Goal: Book appointment/travel/reservation

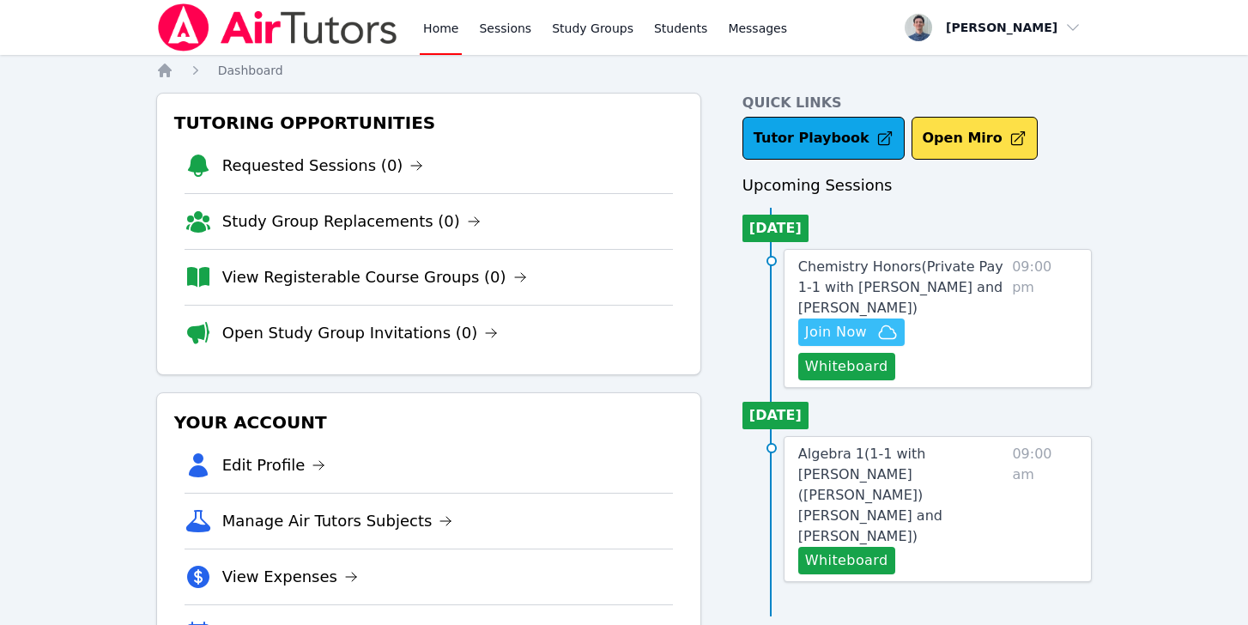
click at [846, 332] on span "Join Now" at bounding box center [836, 332] width 62 height 21
click at [488, 32] on link "Sessions" at bounding box center [505, 27] width 59 height 55
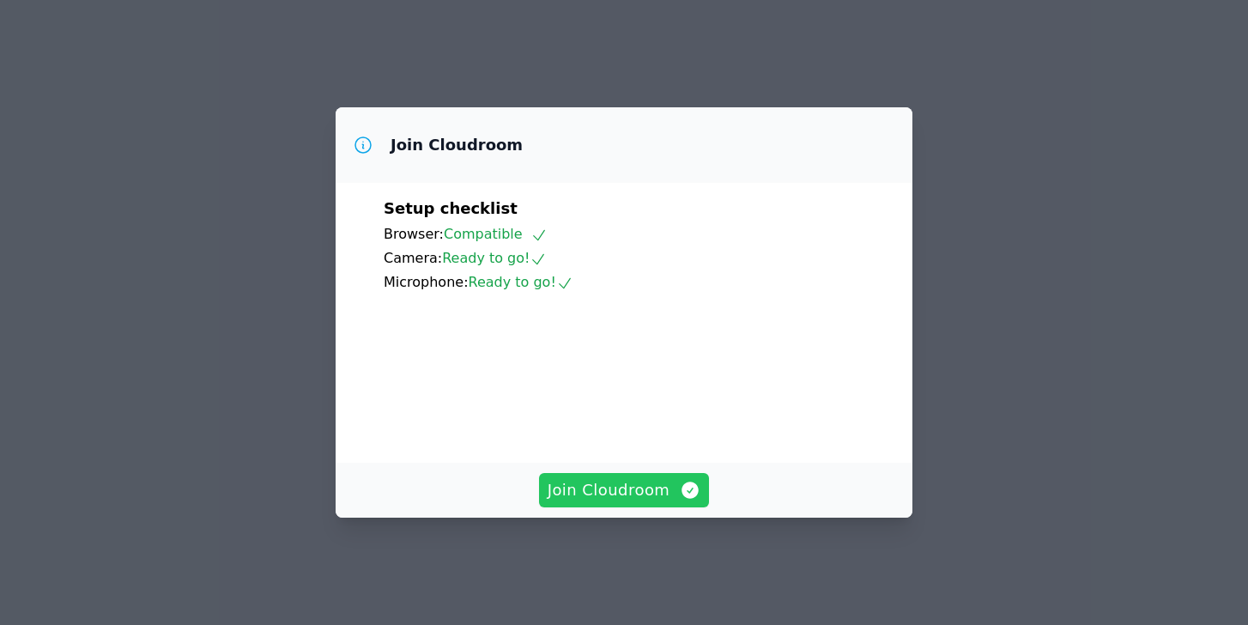
click at [578, 500] on span "Join Cloudroom" at bounding box center [625, 490] width 154 height 24
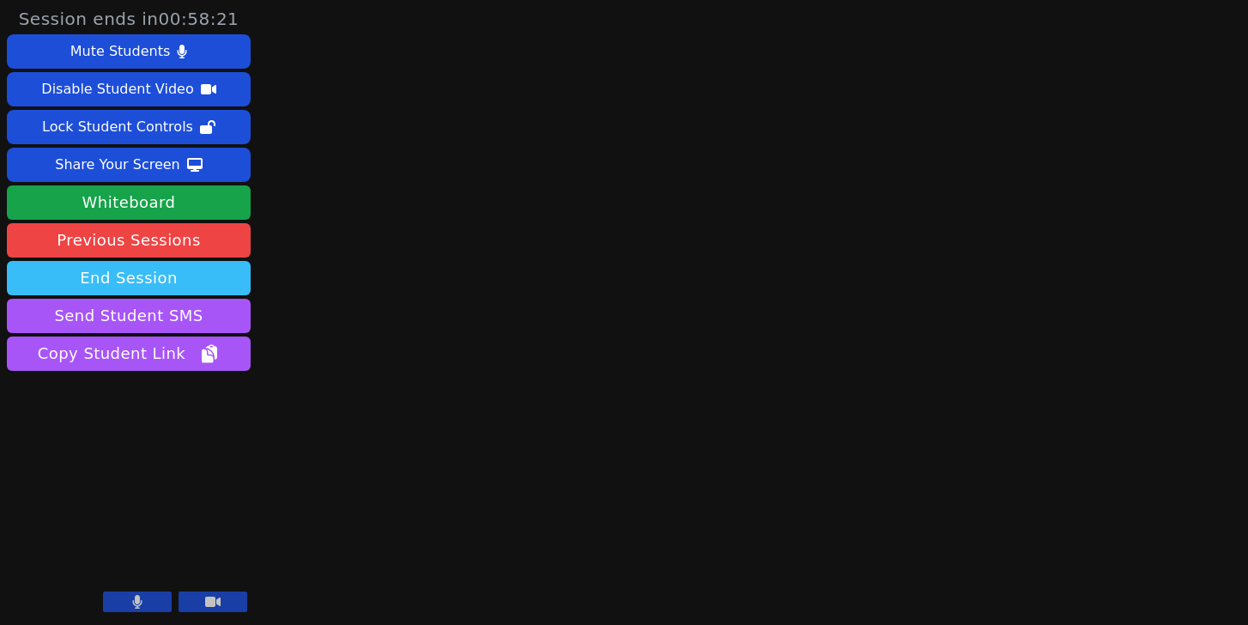
click at [162, 279] on button "End Session" at bounding box center [129, 278] width 244 height 34
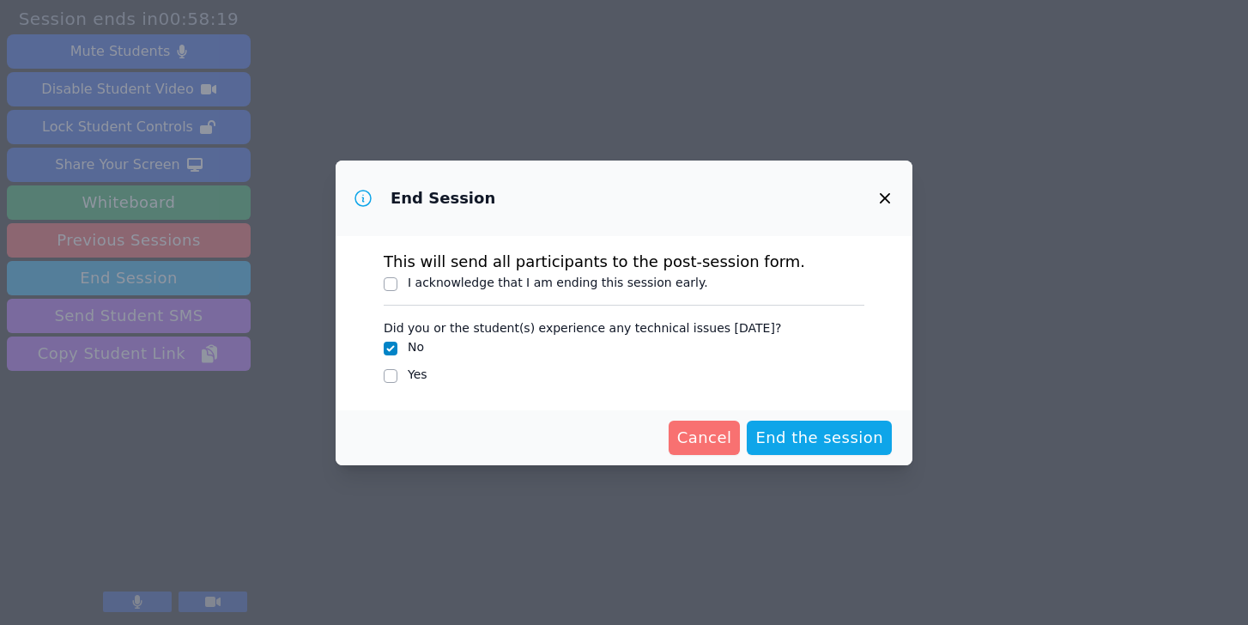
click at [707, 443] on span "Cancel" at bounding box center [704, 438] width 55 height 24
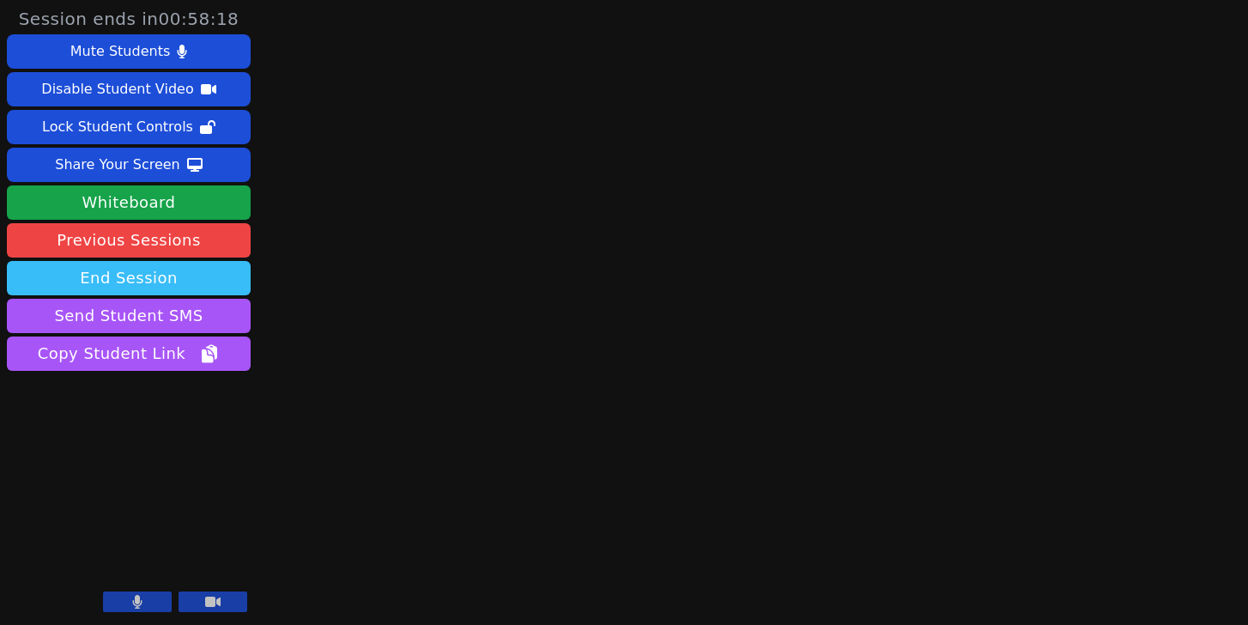
click at [188, 279] on button "End Session" at bounding box center [129, 278] width 244 height 34
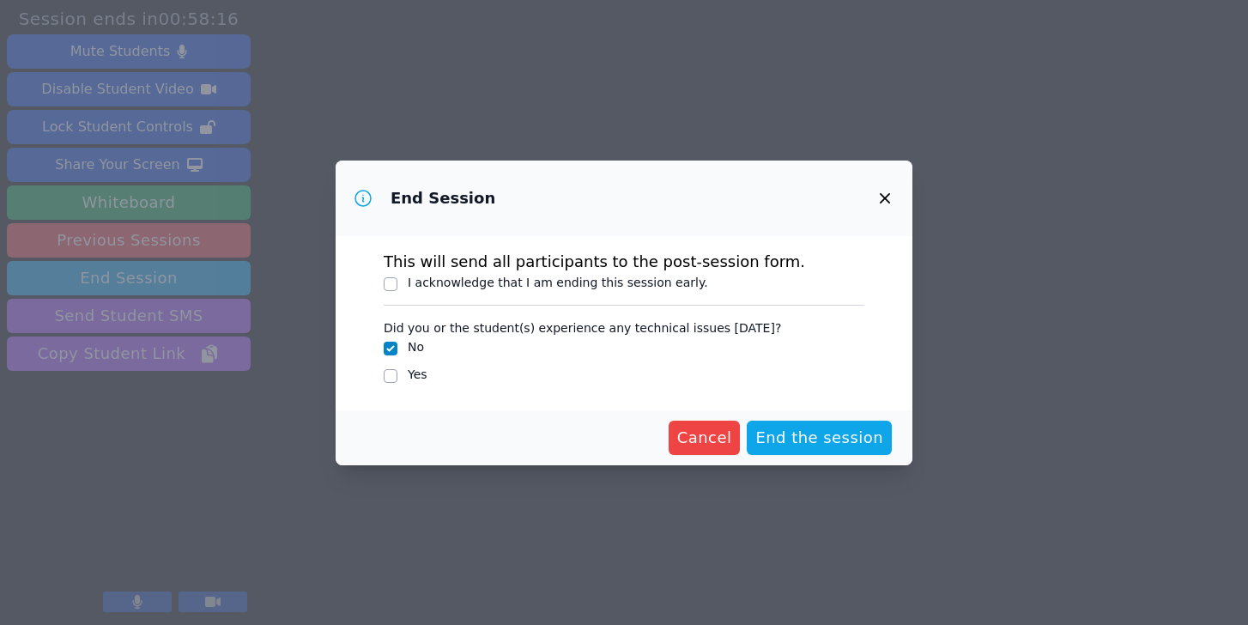
click at [885, 191] on icon "button" at bounding box center [885, 198] width 21 height 21
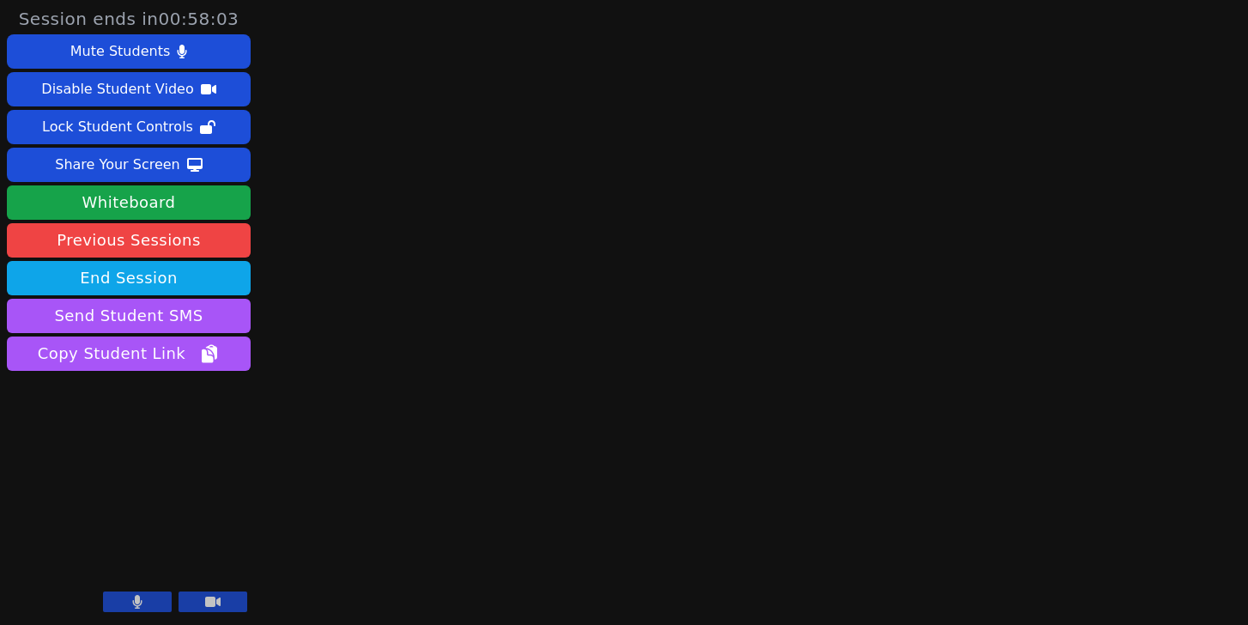
click at [119, 602] on button at bounding box center [137, 601] width 69 height 21
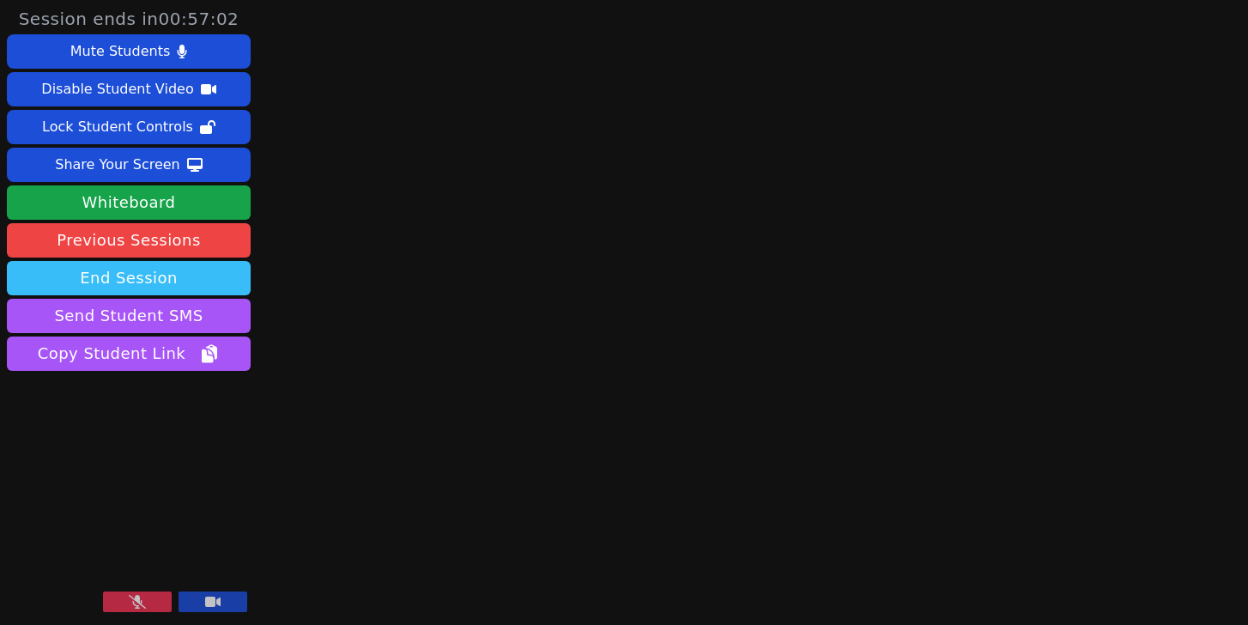
click at [161, 282] on button "End Session" at bounding box center [129, 278] width 244 height 34
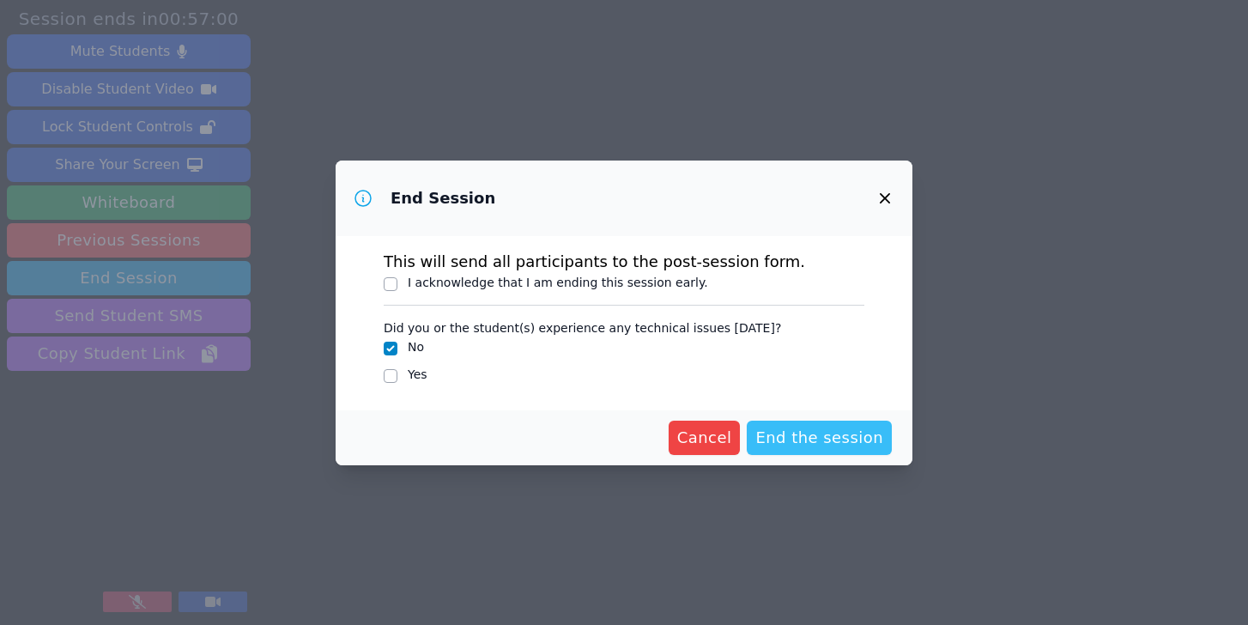
click at [846, 443] on span "End the session" at bounding box center [819, 438] width 128 height 24
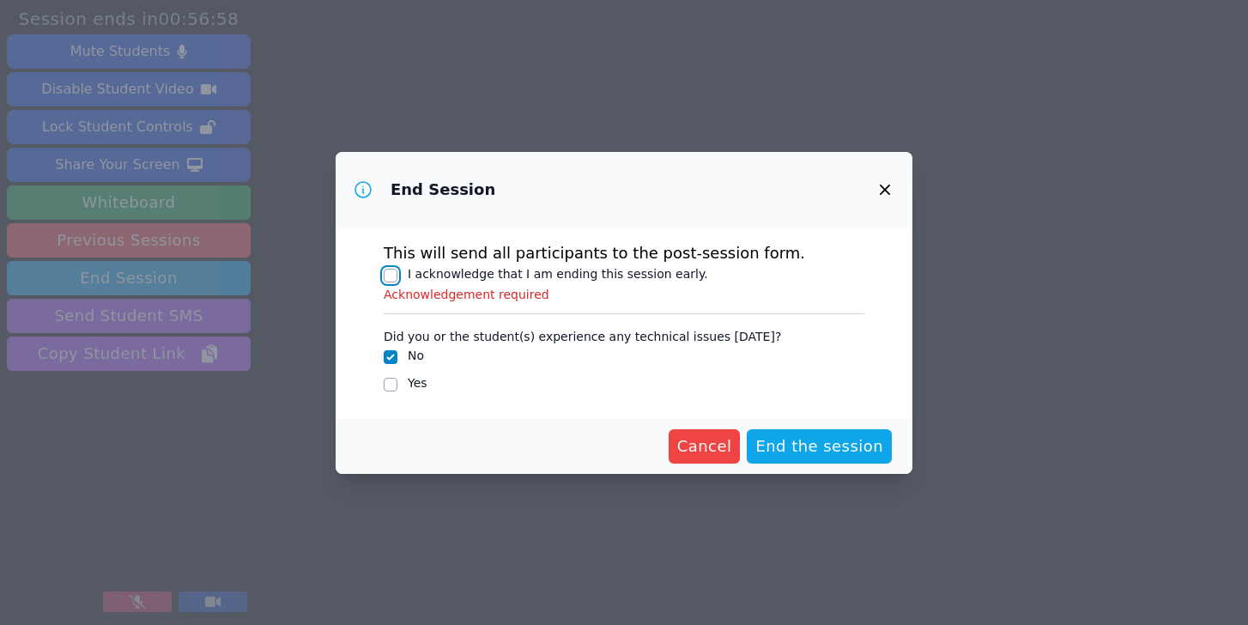
click at [391, 275] on input "I acknowledge that I am ending this session early." at bounding box center [391, 276] width 14 height 14
checkbox input "true"
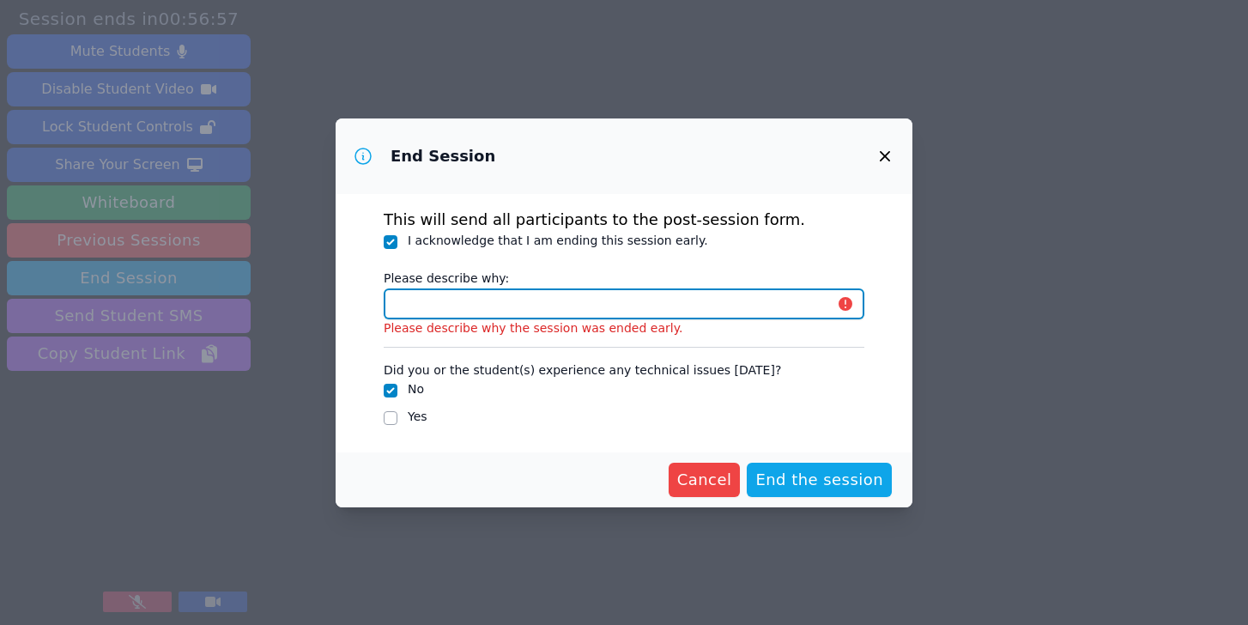
click at [564, 308] on input "Please describe why:" at bounding box center [624, 303] width 481 height 31
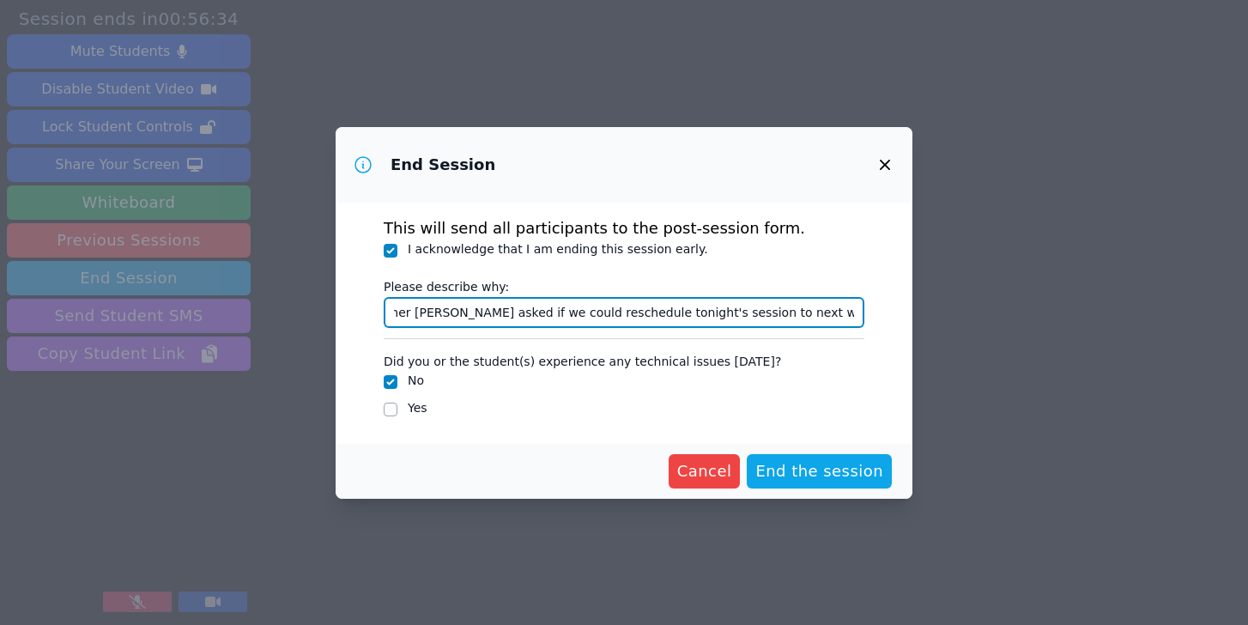
scroll to position [0, 137]
click at [773, 316] on input "[PERSON_NAME]' mother [PERSON_NAME] asked if we could reschedule tonight's sess…" at bounding box center [624, 312] width 481 height 31
type input "[PERSON_NAME]' mother [PERSON_NAME] asked if we could reschedule tonight's sess…"
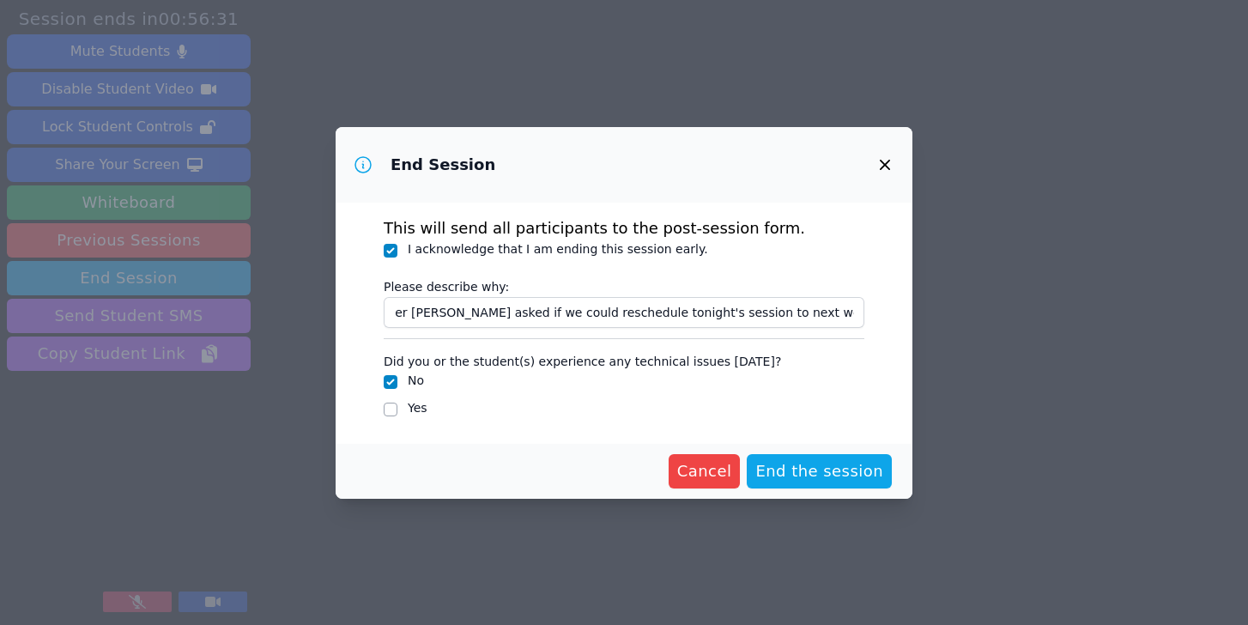
click at [803, 389] on div "No" at bounding box center [624, 382] width 481 height 21
click at [809, 467] on span "End the session" at bounding box center [819, 471] width 128 height 24
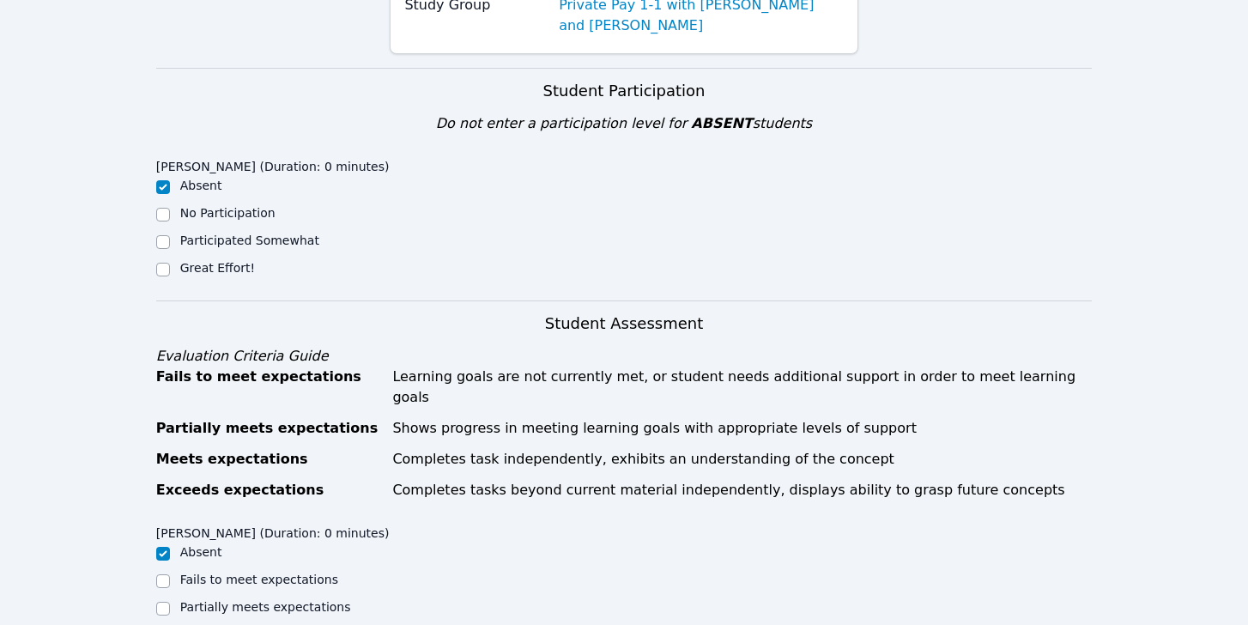
click at [362, 280] on div "[PERSON_NAME] (Duration: 0 minutes) Absent No Participation Participated Somewh…" at bounding box center [273, 220] width 234 height 139
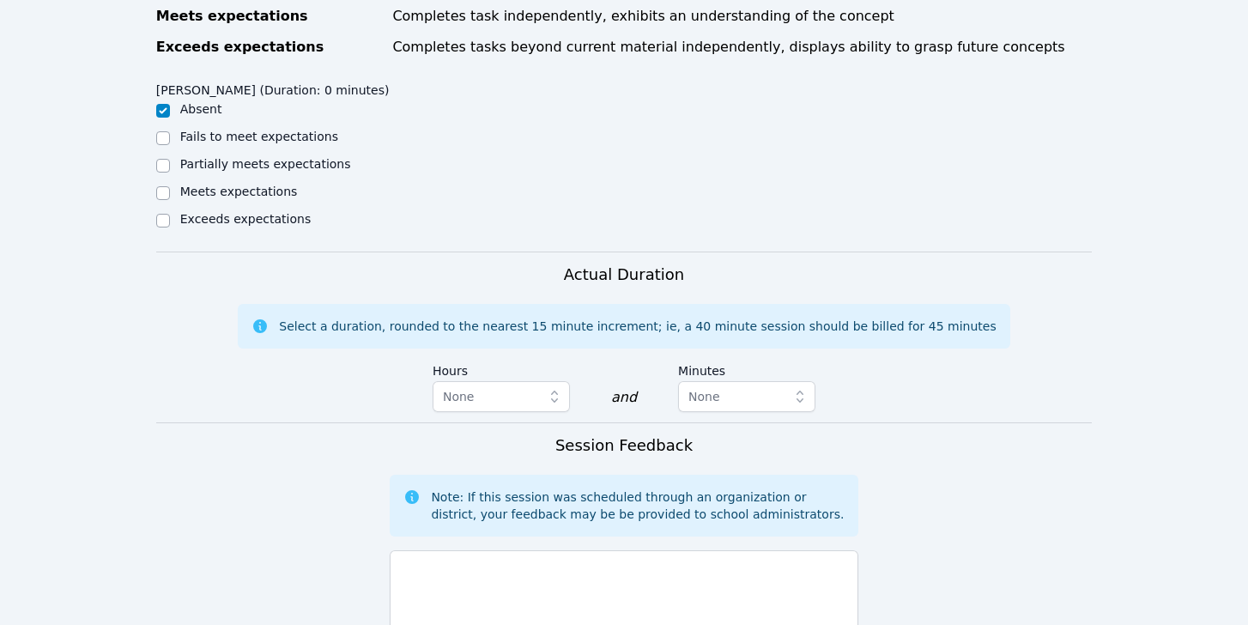
scroll to position [834, 0]
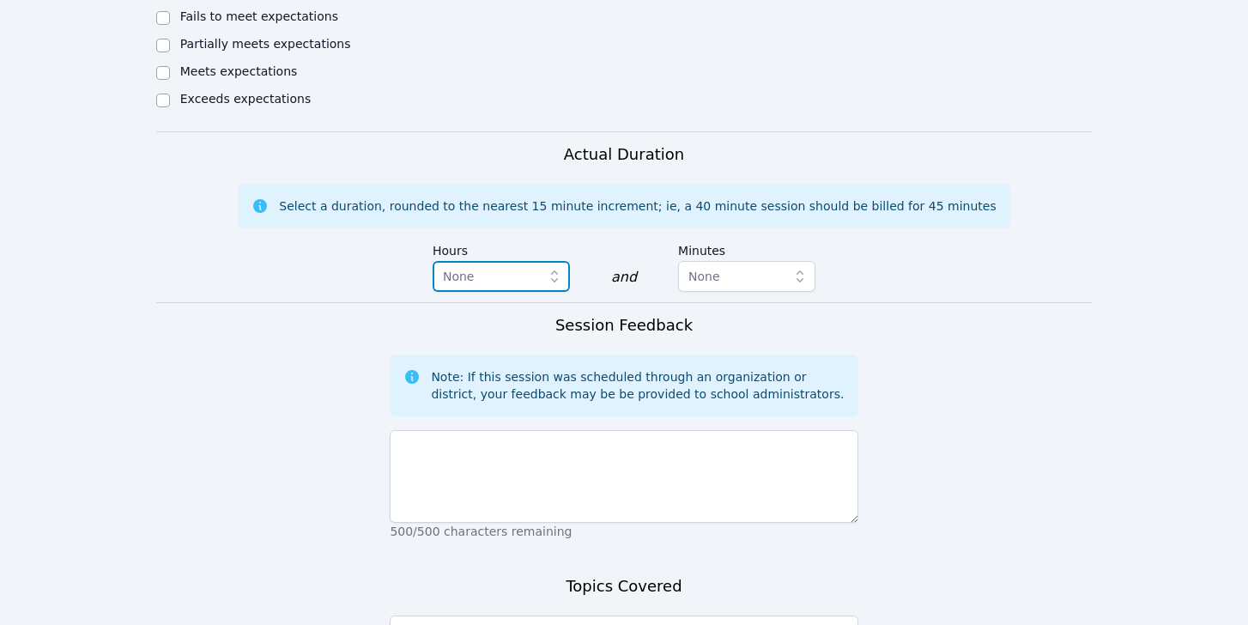
click at [493, 266] on span "None" at bounding box center [489, 276] width 93 height 21
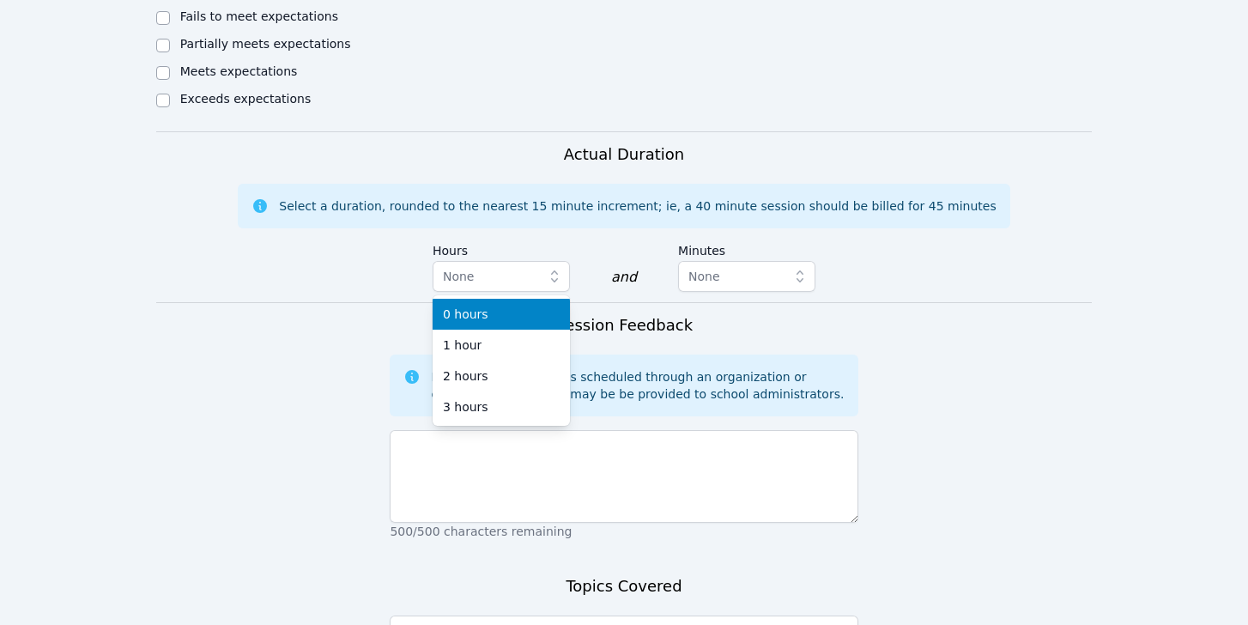
click at [473, 306] on span "0 hours" at bounding box center [465, 314] width 45 height 17
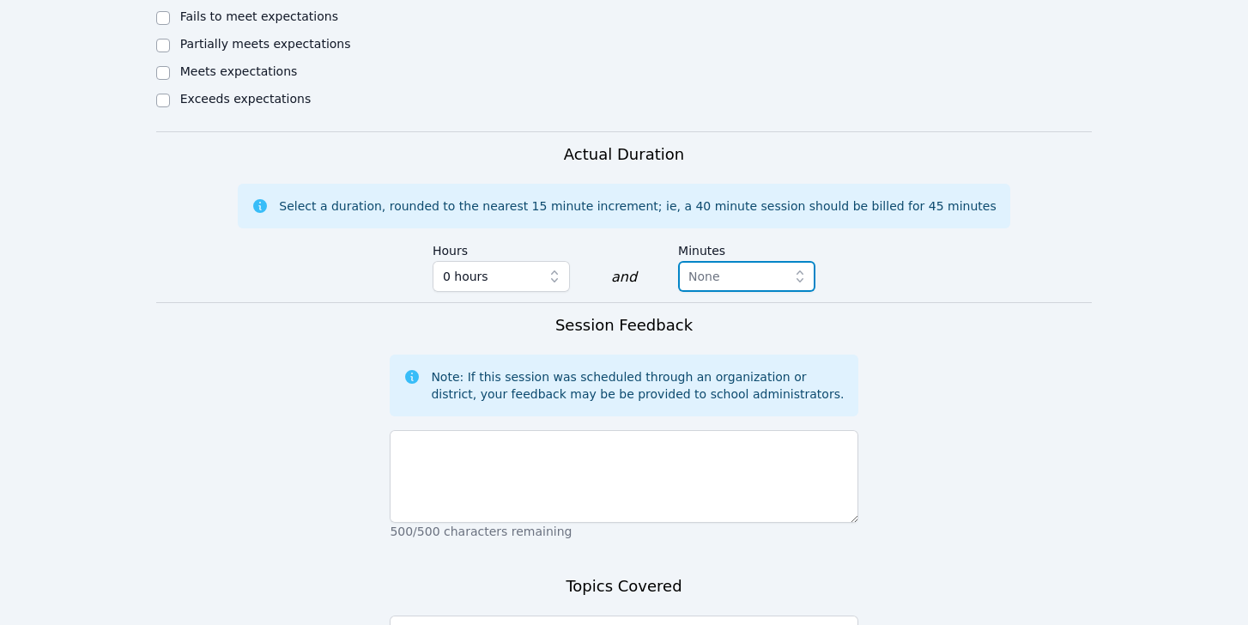
click at [723, 266] on span "None" at bounding box center [734, 276] width 93 height 21
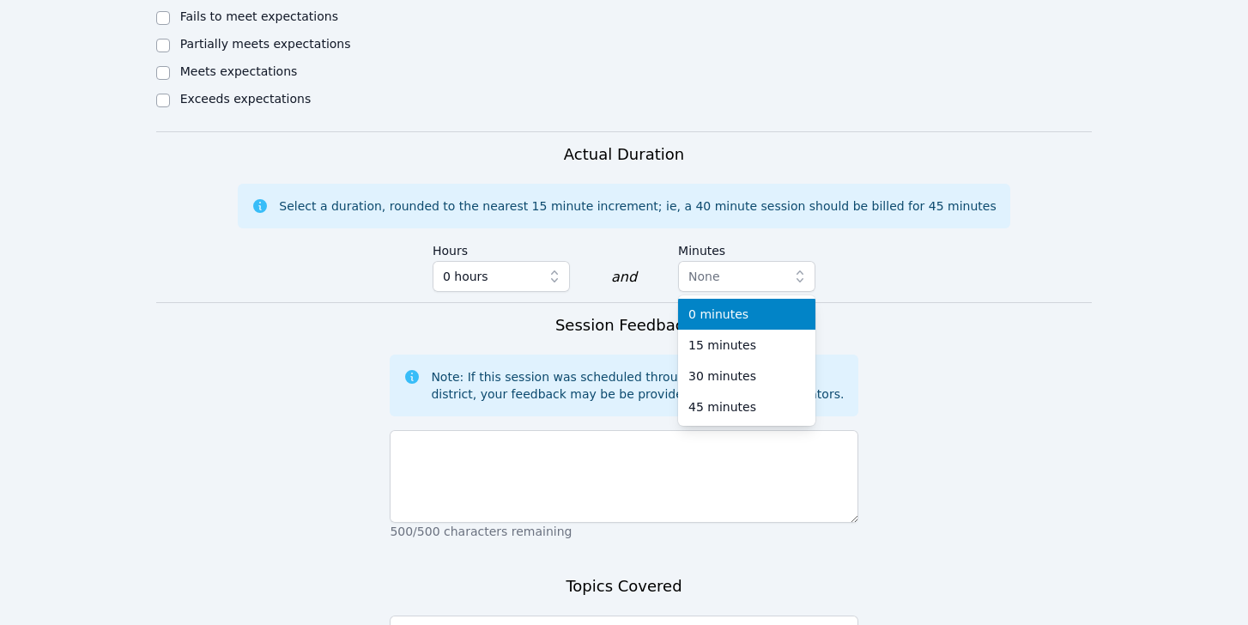
click at [700, 306] on span "0 minutes" at bounding box center [718, 314] width 60 height 17
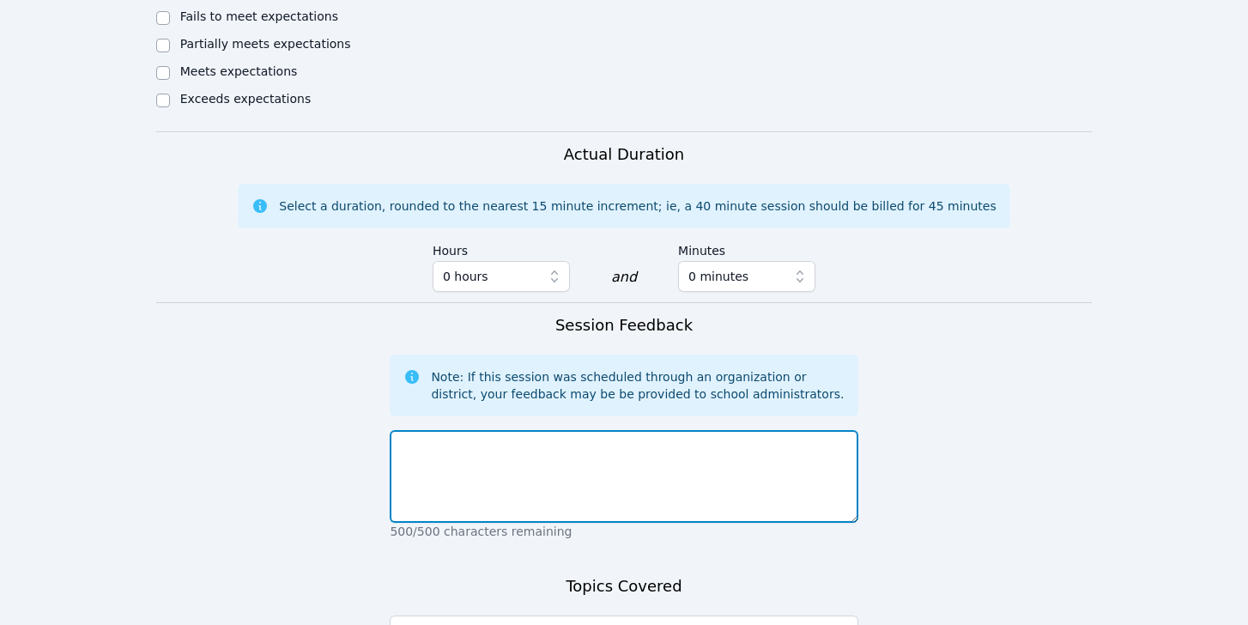
click at [594, 443] on textarea at bounding box center [624, 476] width 468 height 93
paste textarea "[PERSON_NAME]' mother [PERSON_NAME] asked if we could reschedule tonight's sess…"
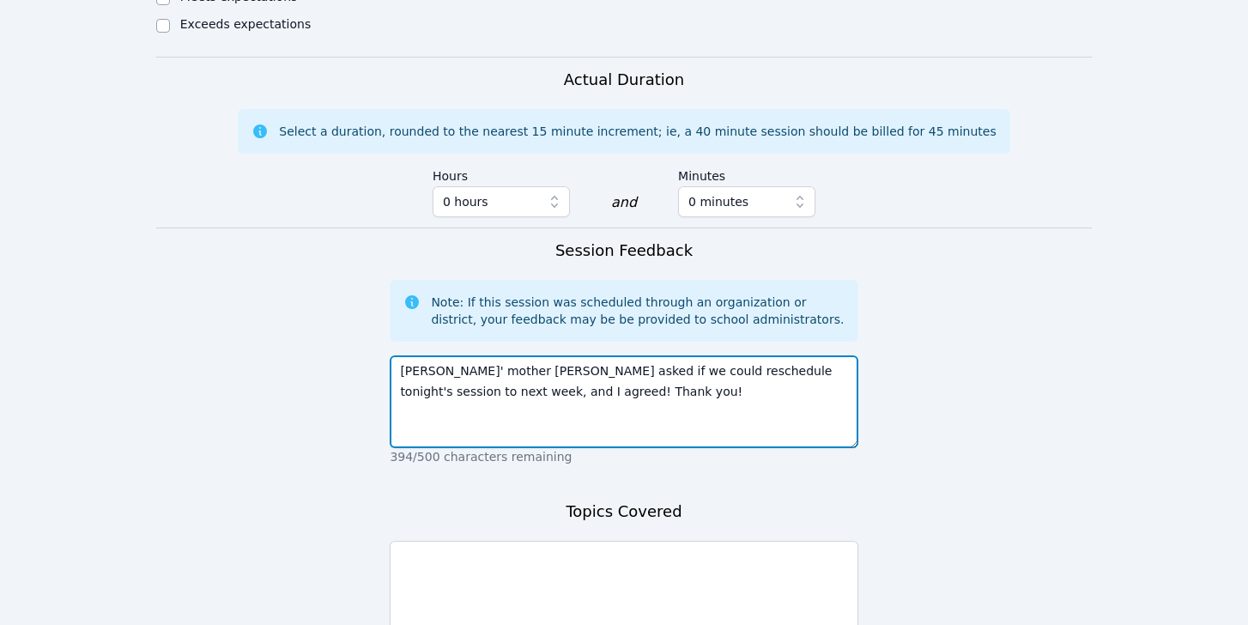
scroll to position [1035, 0]
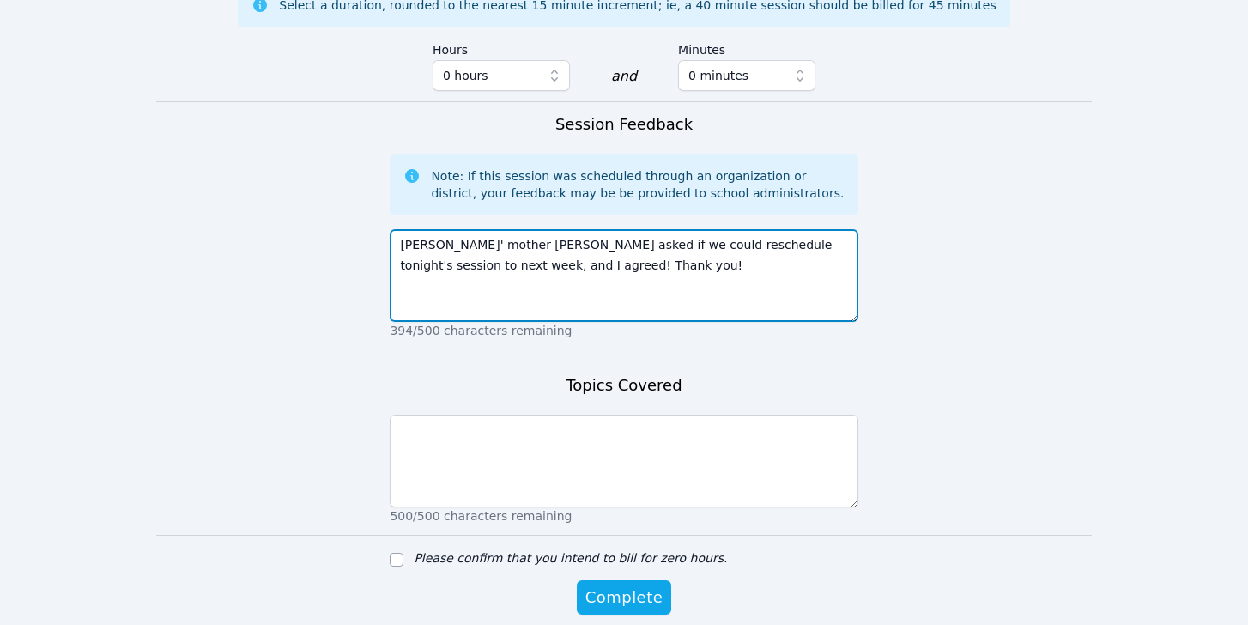
type textarea "[PERSON_NAME]' mother [PERSON_NAME] asked if we could reschedule tonight's sess…"
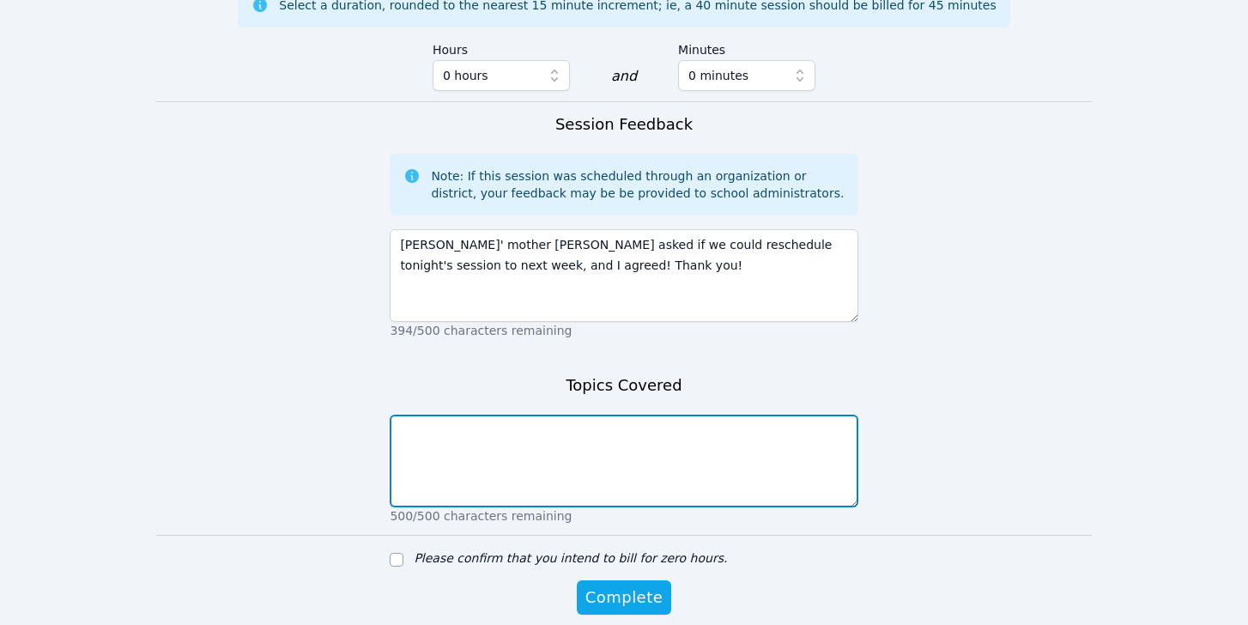
click at [594, 472] on textarea at bounding box center [624, 461] width 468 height 93
type textarea "n/a"
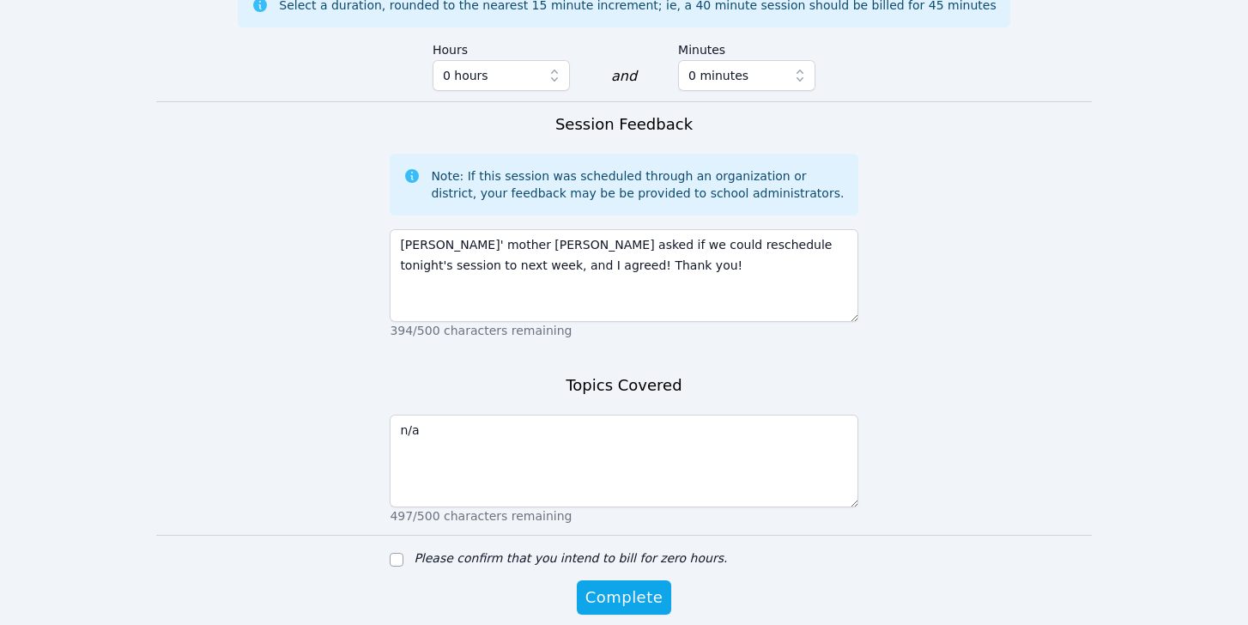
click at [543, 551] on label "Please confirm that you intend to bill for zero hours." at bounding box center [570, 558] width 313 height 14
click at [403, 553] on input "Please confirm that you intend to bill for zero hours." at bounding box center [397, 560] width 14 height 14
checkbox input "true"
click at [631, 585] on span "Complete" at bounding box center [623, 597] width 77 height 24
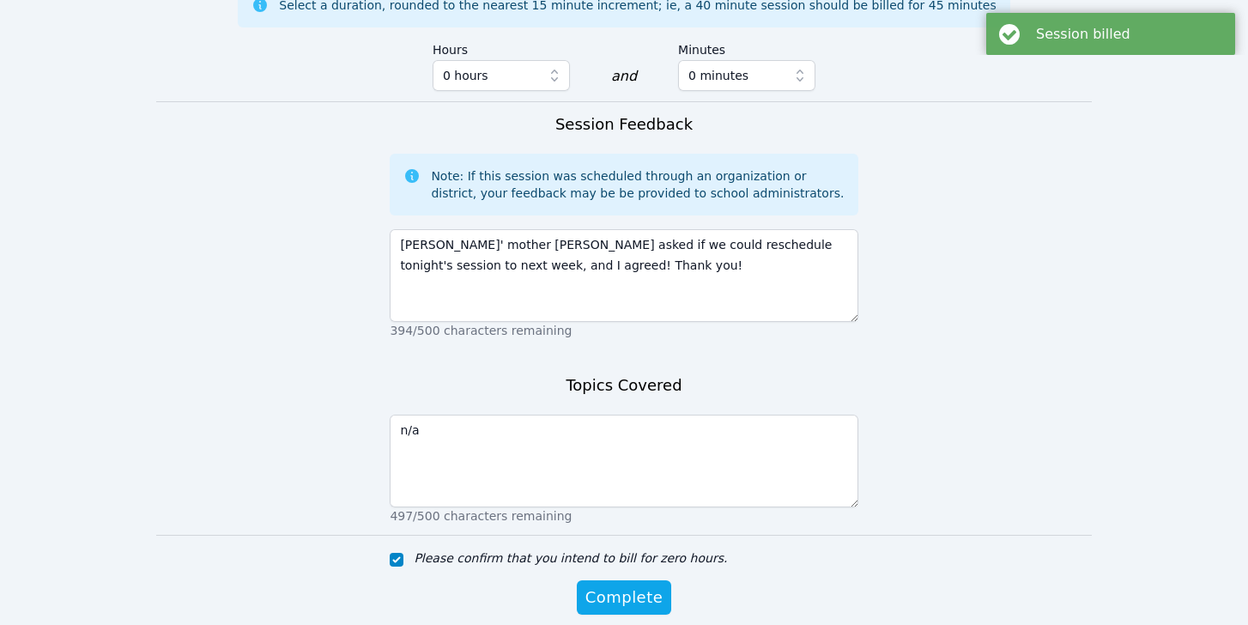
scroll to position [0, 0]
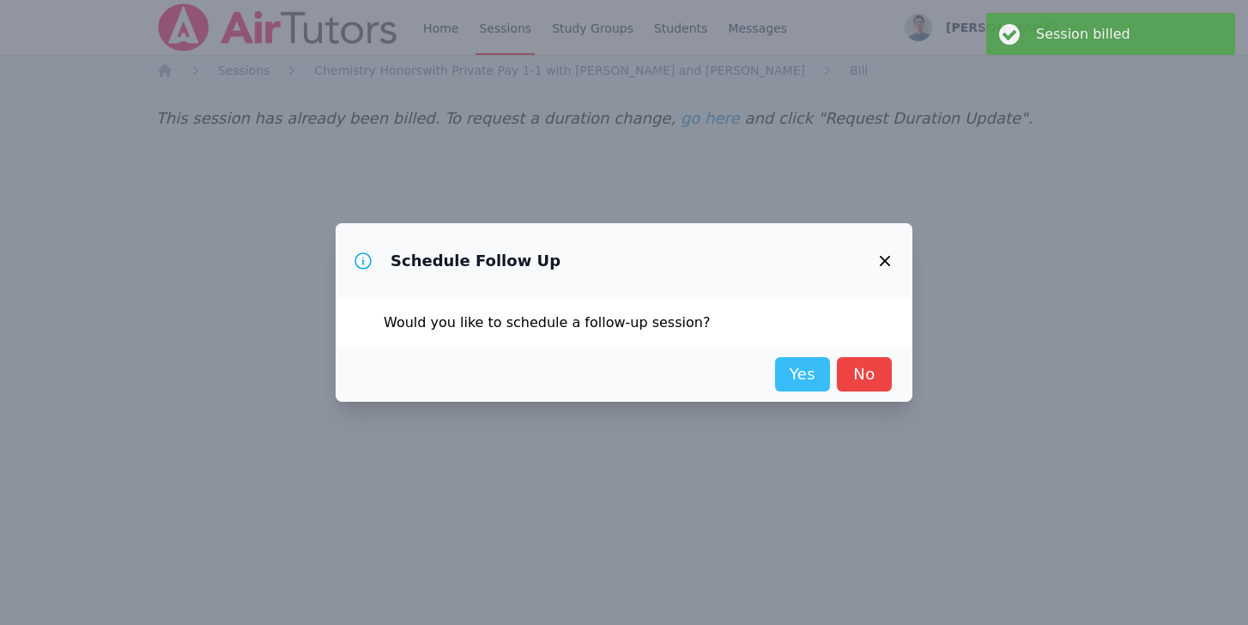
click at [810, 377] on link "Yes" at bounding box center [802, 374] width 55 height 34
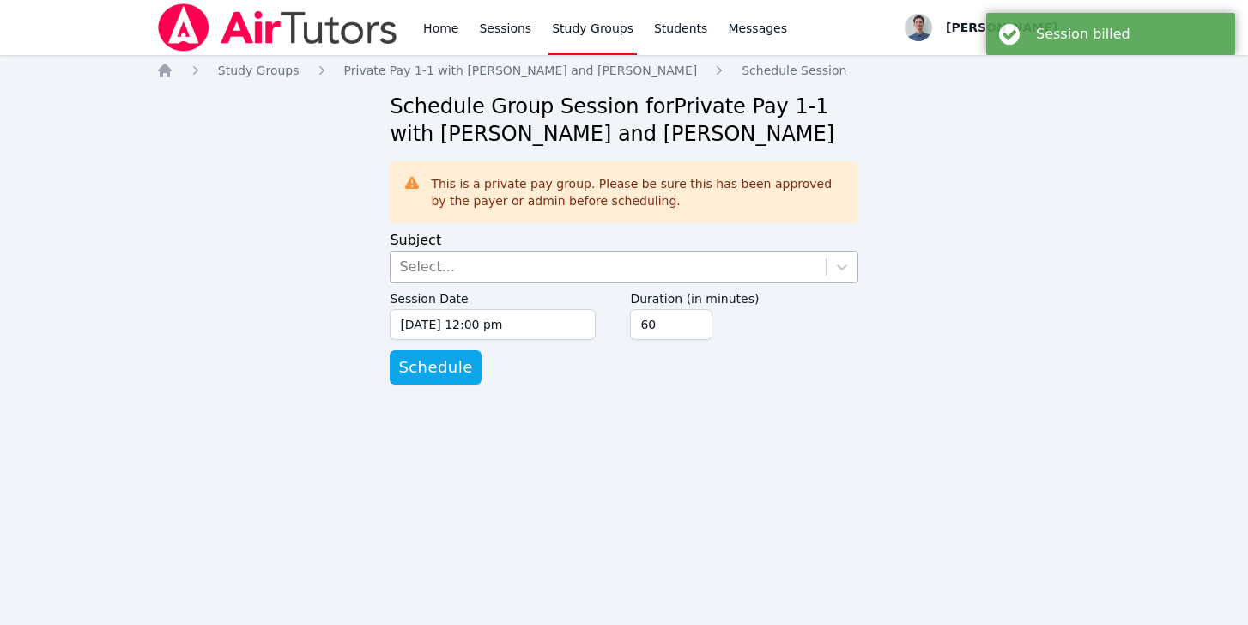
click at [446, 252] on div "Select..." at bounding box center [608, 267] width 434 height 31
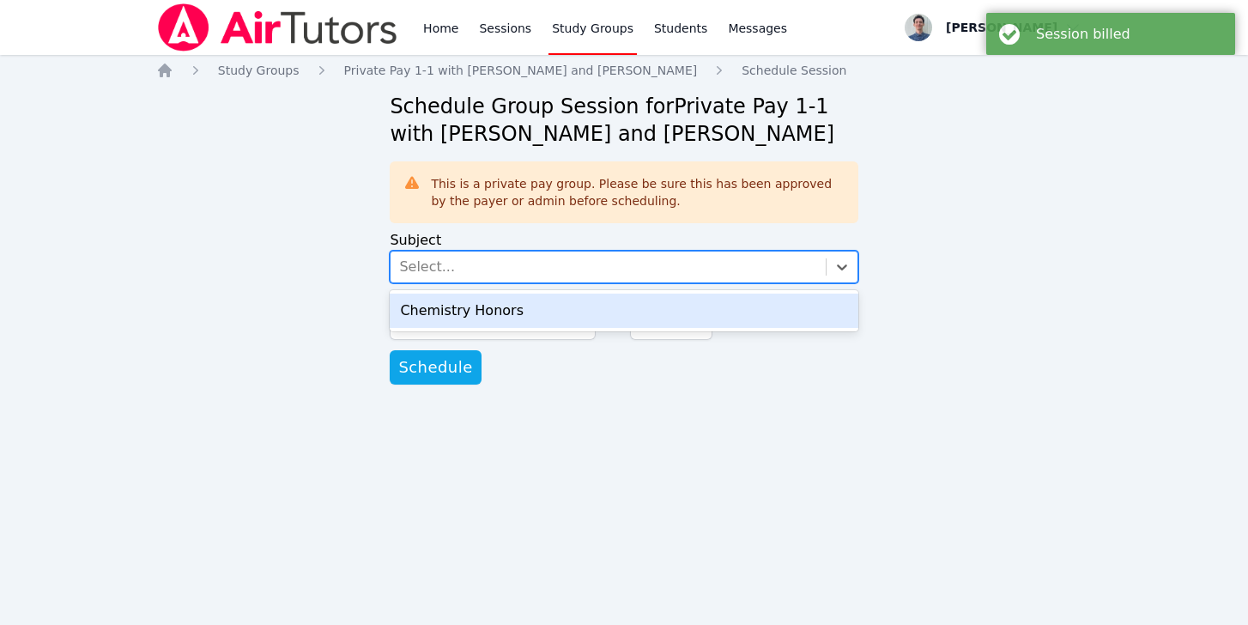
click at [427, 311] on div "Chemistry Honors" at bounding box center [624, 311] width 468 height 34
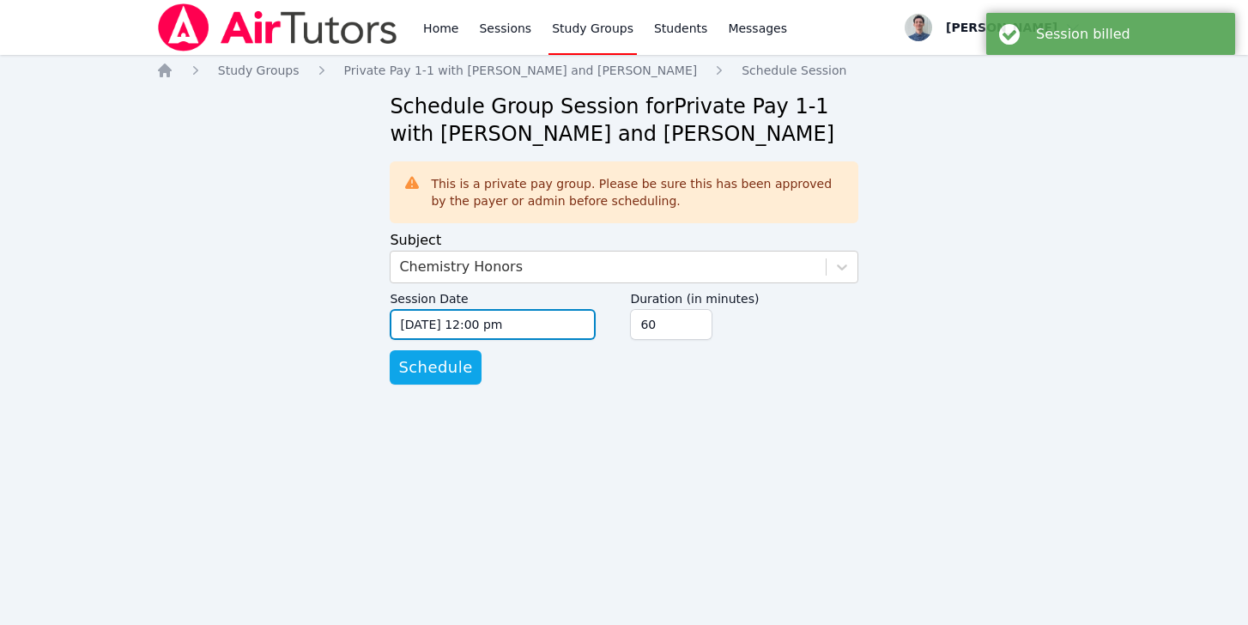
click at [415, 324] on input "[DATE] 12:00 pm" at bounding box center [493, 324] width 206 height 31
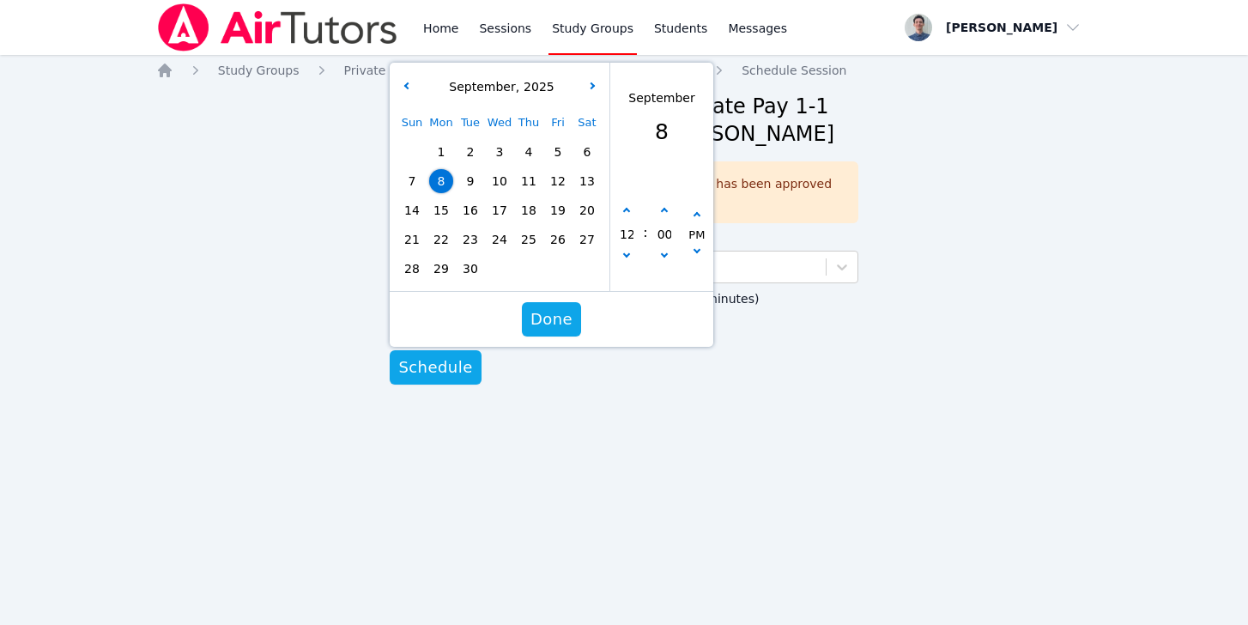
click at [441, 208] on span "15" at bounding box center [441, 210] width 24 height 24
click at [621, 214] on button "button" at bounding box center [626, 211] width 17 height 17
type input "[DATE] 01:00 pm"
type input "01"
click at [621, 214] on button "button" at bounding box center [626, 211] width 17 height 17
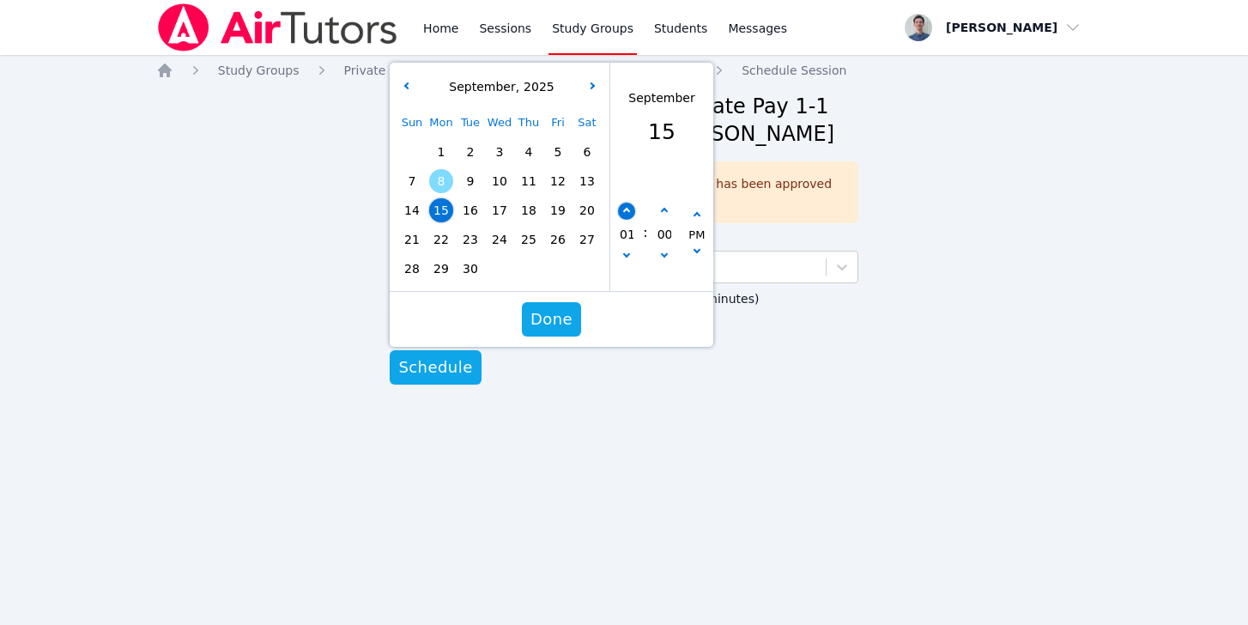
type input "[DATE] 02:00 pm"
type input "02"
click at [621, 214] on button "button" at bounding box center [626, 211] width 17 height 17
type input "[DATE] 03:00 pm"
type input "03"
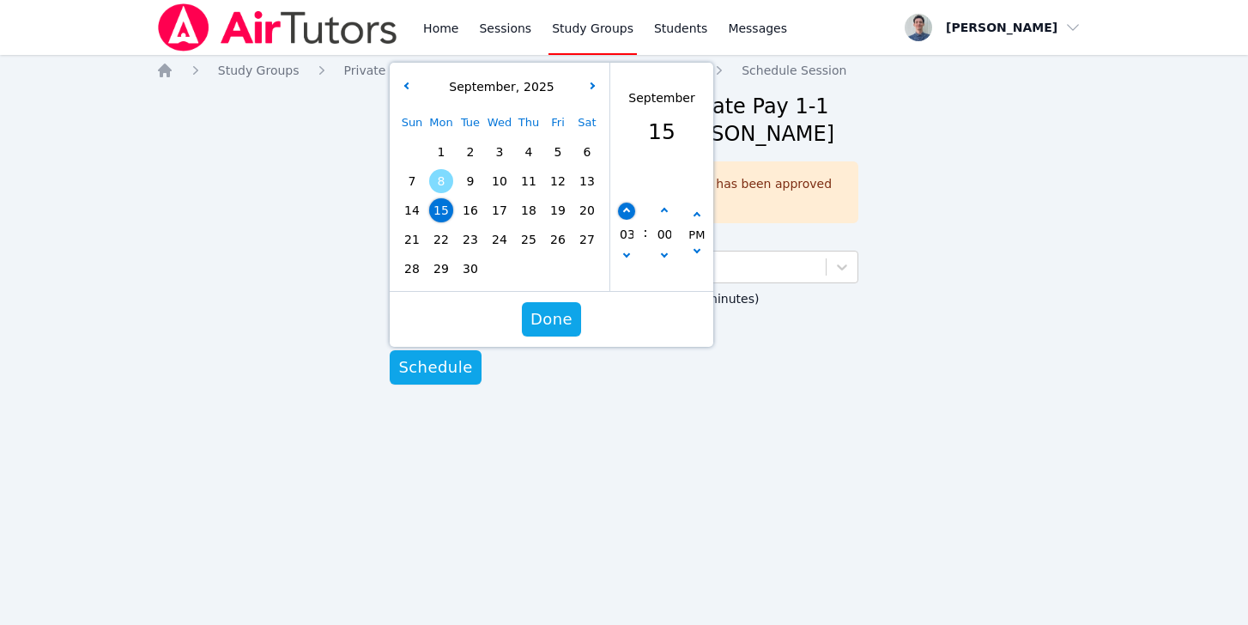
click at [621, 214] on button "button" at bounding box center [626, 211] width 17 height 17
type input "[DATE] 04:00 pm"
type input "04"
click at [621, 214] on button "button" at bounding box center [626, 211] width 17 height 17
type input "[DATE] 05:00 pm"
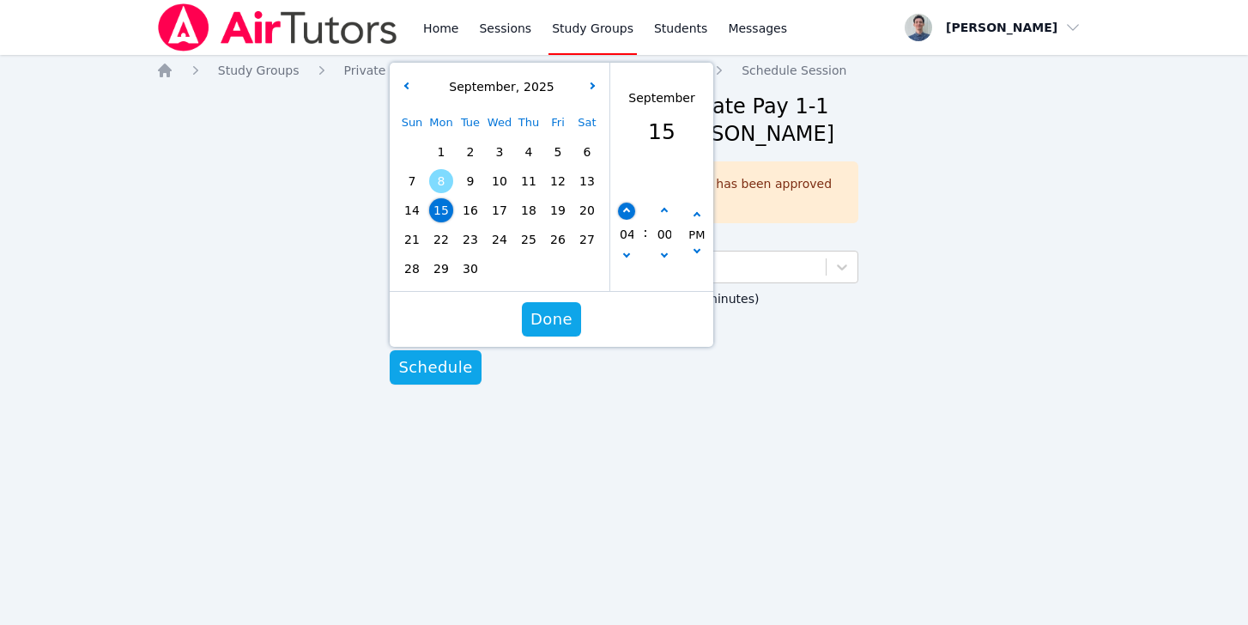
type input "05"
click at [621, 214] on button "button" at bounding box center [626, 211] width 17 height 17
type input "[DATE] 06:00 pm"
type input "06"
click at [621, 214] on button "button" at bounding box center [626, 211] width 17 height 17
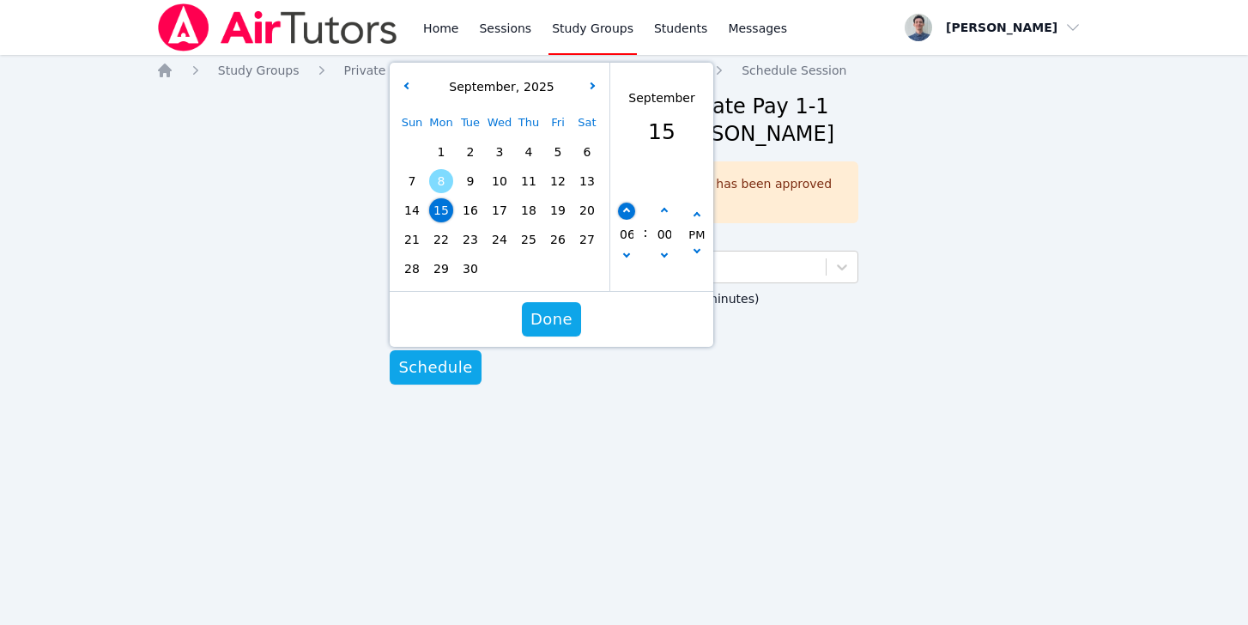
type input "[DATE] 07:00 pm"
type input "07"
click at [621, 214] on button "button" at bounding box center [626, 211] width 17 height 17
type input "[DATE] 08:00 pm"
type input "08"
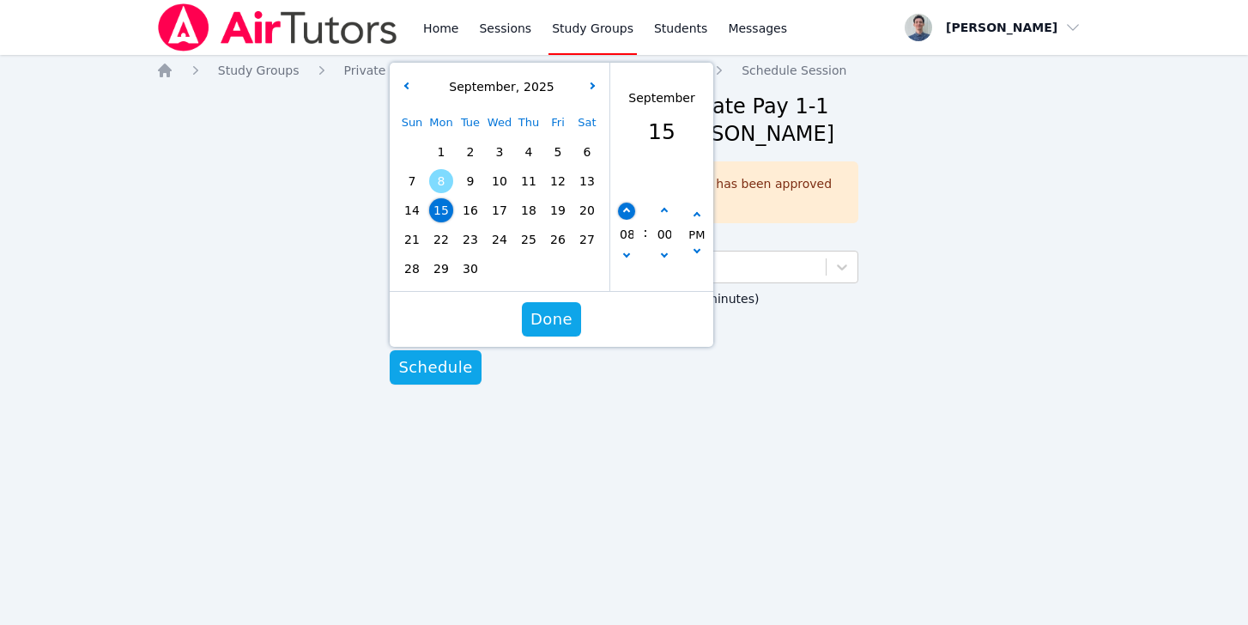
click at [621, 214] on button "button" at bounding box center [626, 211] width 17 height 17
type input "[DATE] 09:00 pm"
type input "09"
click at [621, 214] on button "button" at bounding box center [626, 211] width 17 height 17
type input "[DATE] 10:00 pm"
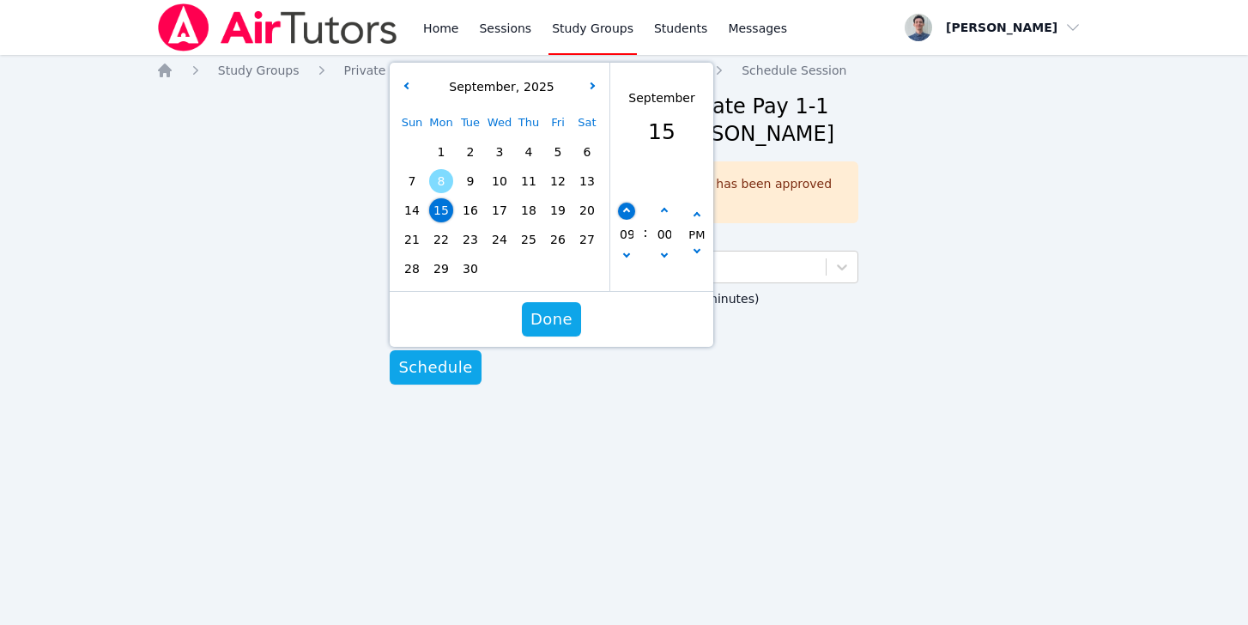
type input "10"
click at [626, 267] on div "10 : 00 PM" at bounding box center [661, 235] width 103 height 112
click at [629, 262] on button "button" at bounding box center [626, 257] width 17 height 17
type input "[DATE] 09:00 pm"
type input "09"
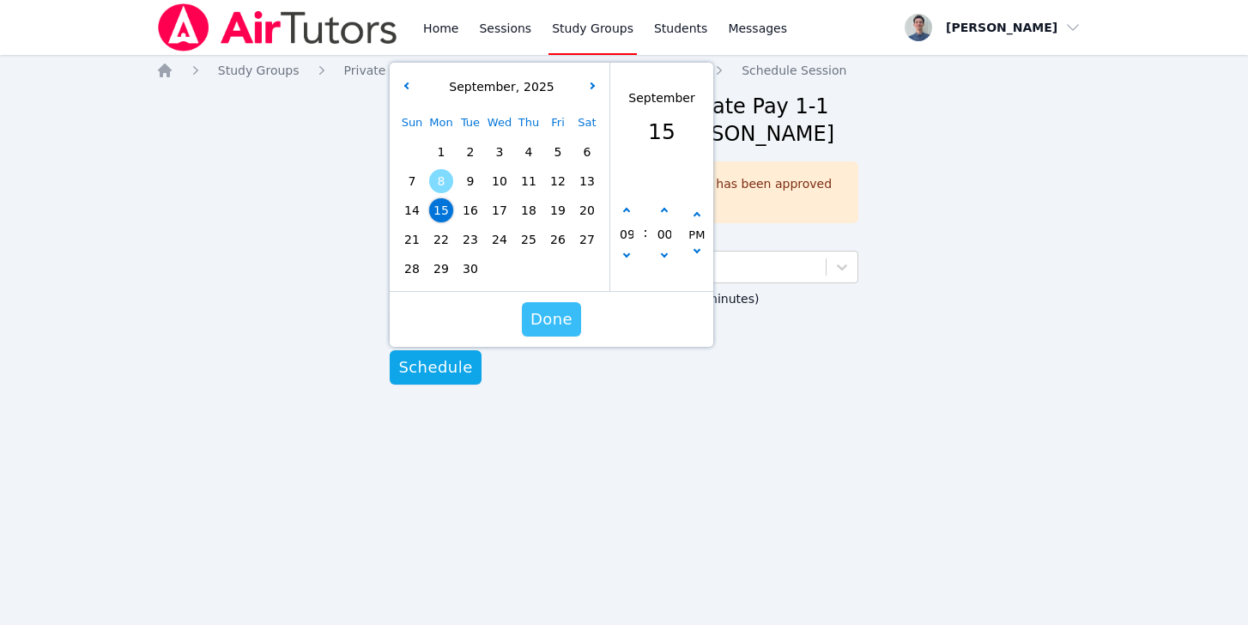
click at [556, 318] on span "Done" at bounding box center [551, 319] width 42 height 24
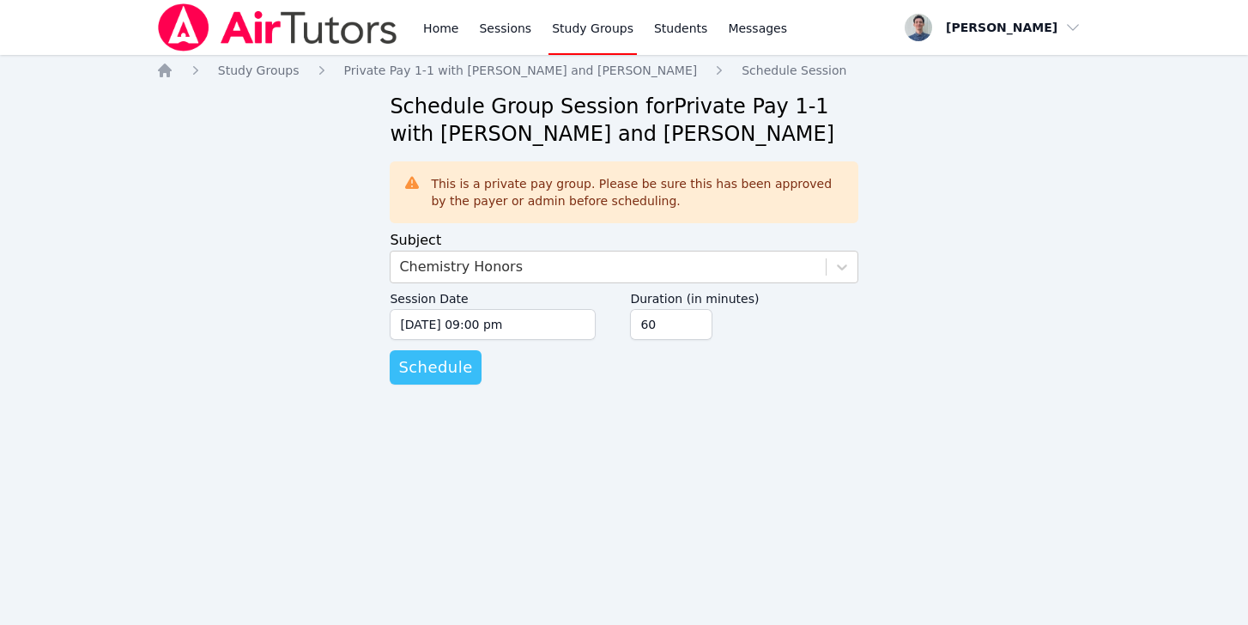
click at [446, 363] on span "Schedule" at bounding box center [435, 367] width 74 height 24
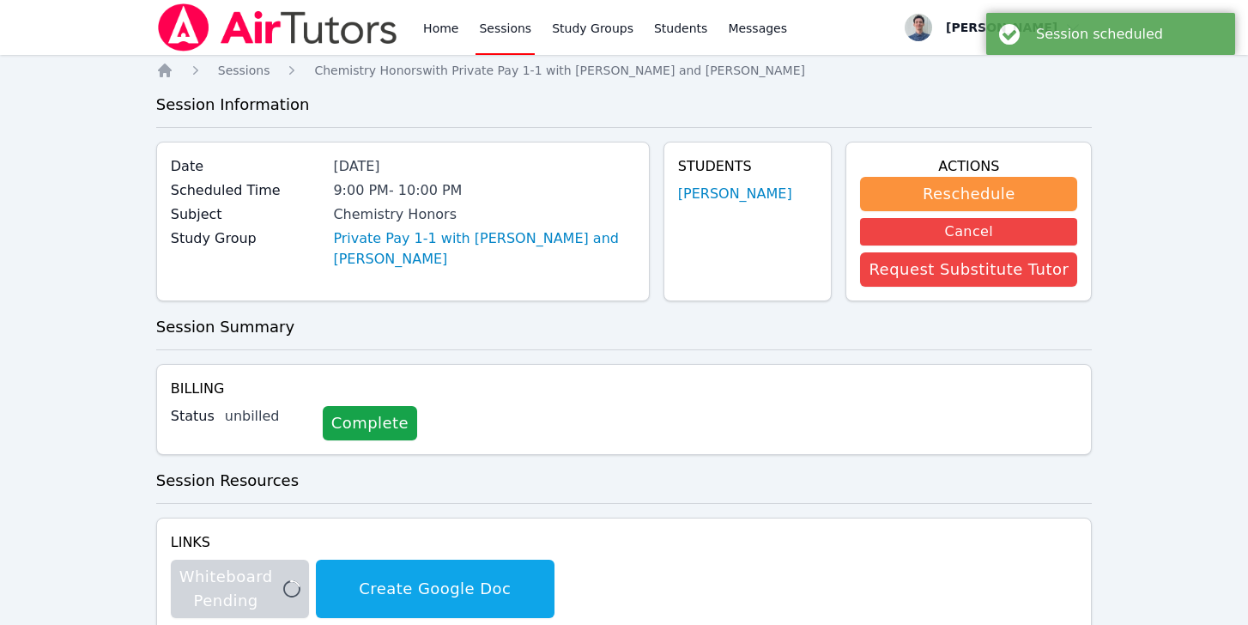
click at [501, 27] on link "Sessions" at bounding box center [505, 27] width 59 height 55
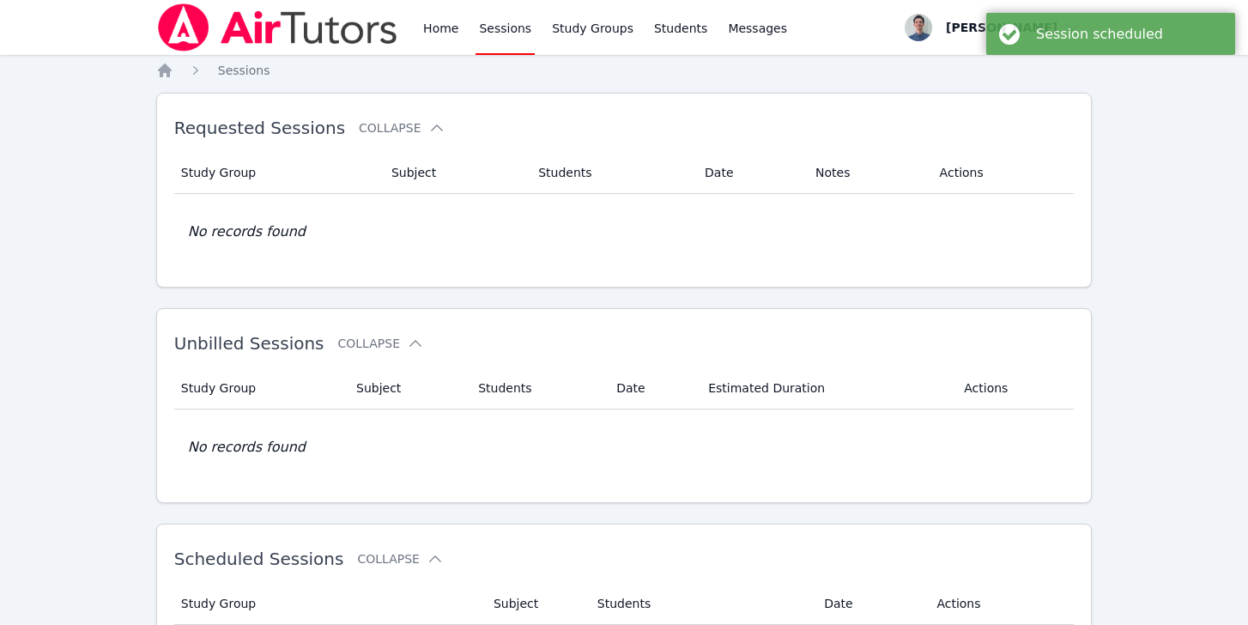
click at [109, 254] on div "Home Sessions Study Groups Students Messages Open user menu [PERSON_NAME] Open …" at bounding box center [624, 487] width 1248 height 975
